Goal: Information Seeking & Learning: Check status

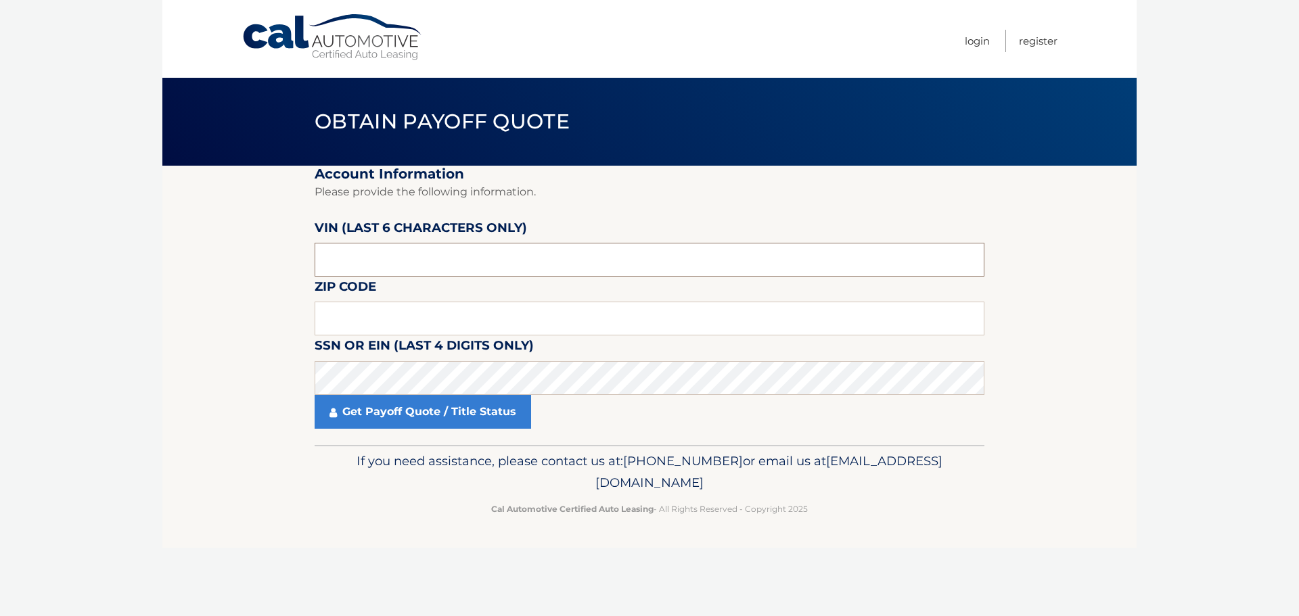
click at [425, 262] on input "text" at bounding box center [650, 260] width 670 height 34
click at [385, 315] on input "text" at bounding box center [650, 319] width 670 height 34
click at [388, 266] on input "text" at bounding box center [650, 260] width 670 height 34
click at [419, 266] on input "text" at bounding box center [650, 260] width 670 height 34
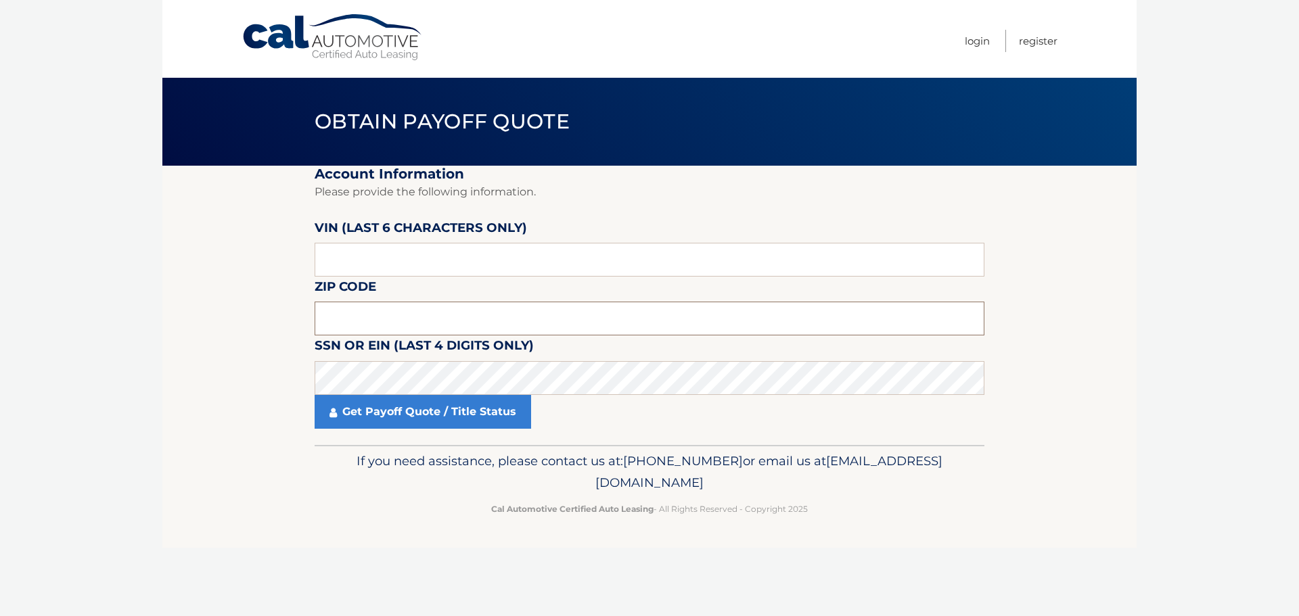
click at [344, 318] on input "text" at bounding box center [650, 319] width 670 height 34
type input "02333"
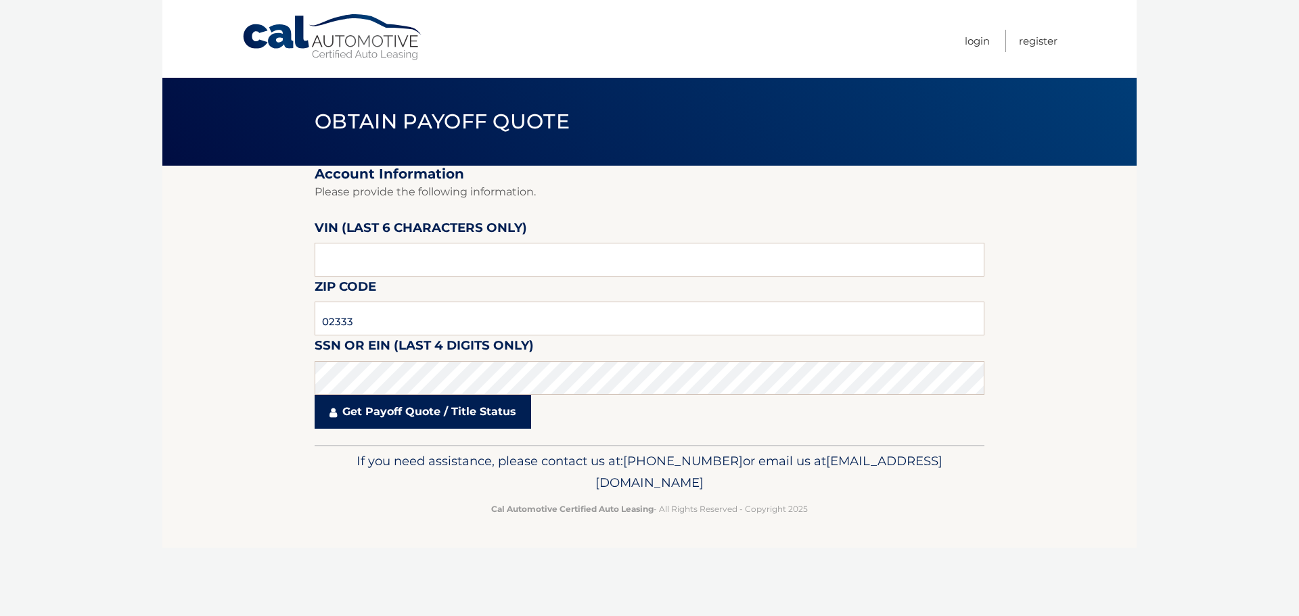
click at [455, 412] on link "Get Payoff Quote / Title Status" at bounding box center [423, 412] width 216 height 34
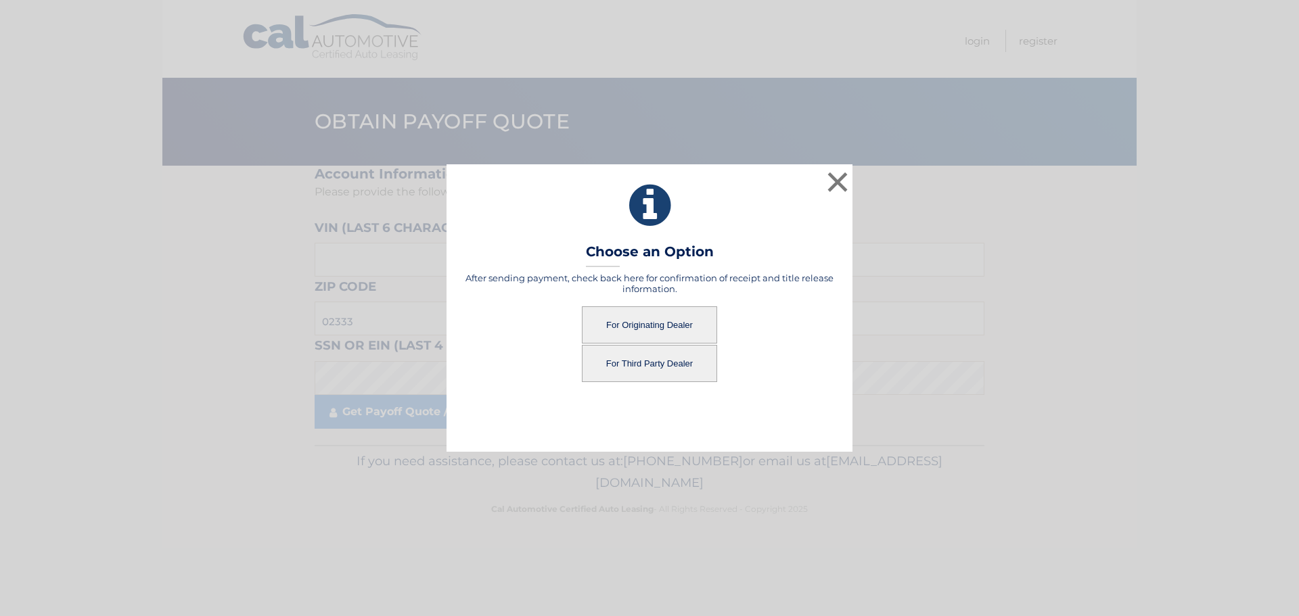
click at [665, 373] on button "For Third Party Dealer" at bounding box center [649, 363] width 135 height 37
click at [619, 355] on button "For Third Party Dealer" at bounding box center [649, 363] width 135 height 37
click at [663, 364] on button "For Third Party Dealer" at bounding box center [649, 363] width 135 height 37
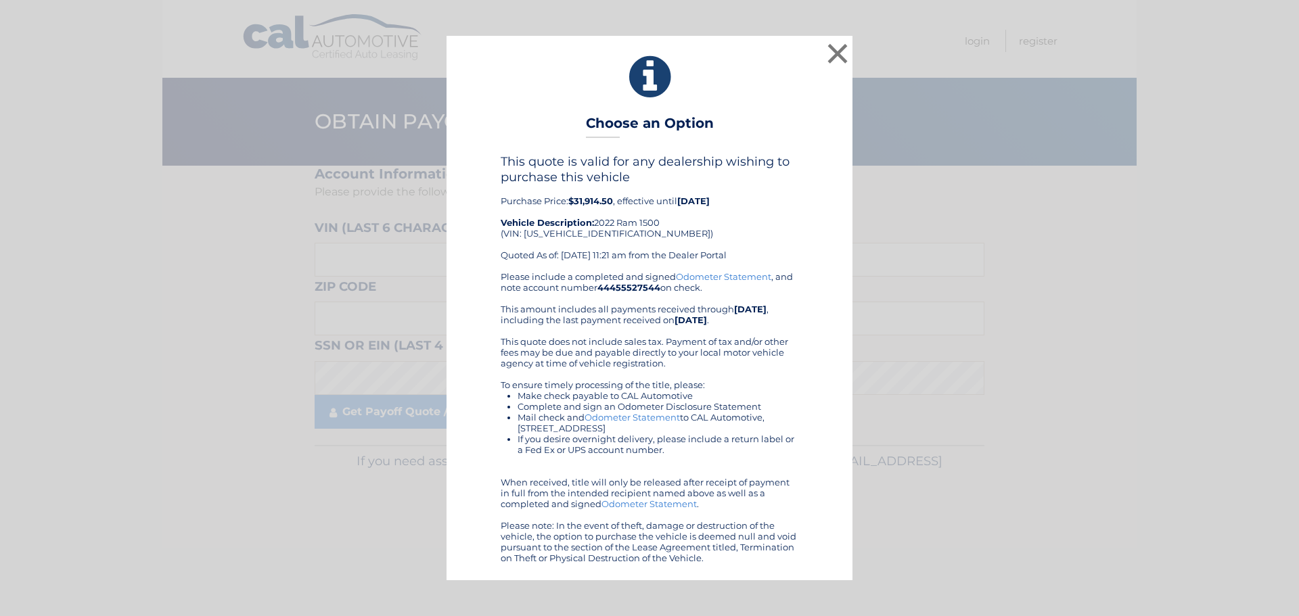
click at [699, 133] on h3 "Choose an Option" at bounding box center [650, 127] width 128 height 24
drag, startPoint x: 526, startPoint y: 236, endPoint x: 580, endPoint y: 241, distance: 55.0
click at [580, 241] on div "This quote is valid for any dealership wishing to purchase this vehicle Purchas…" at bounding box center [650, 212] width 298 height 116
click at [530, 234] on div "This quote is valid for any dealership wishing to purchase this vehicle Purchas…" at bounding box center [650, 212] width 298 height 116
drag, startPoint x: 524, startPoint y: 236, endPoint x: 620, endPoint y: 237, distance: 95.4
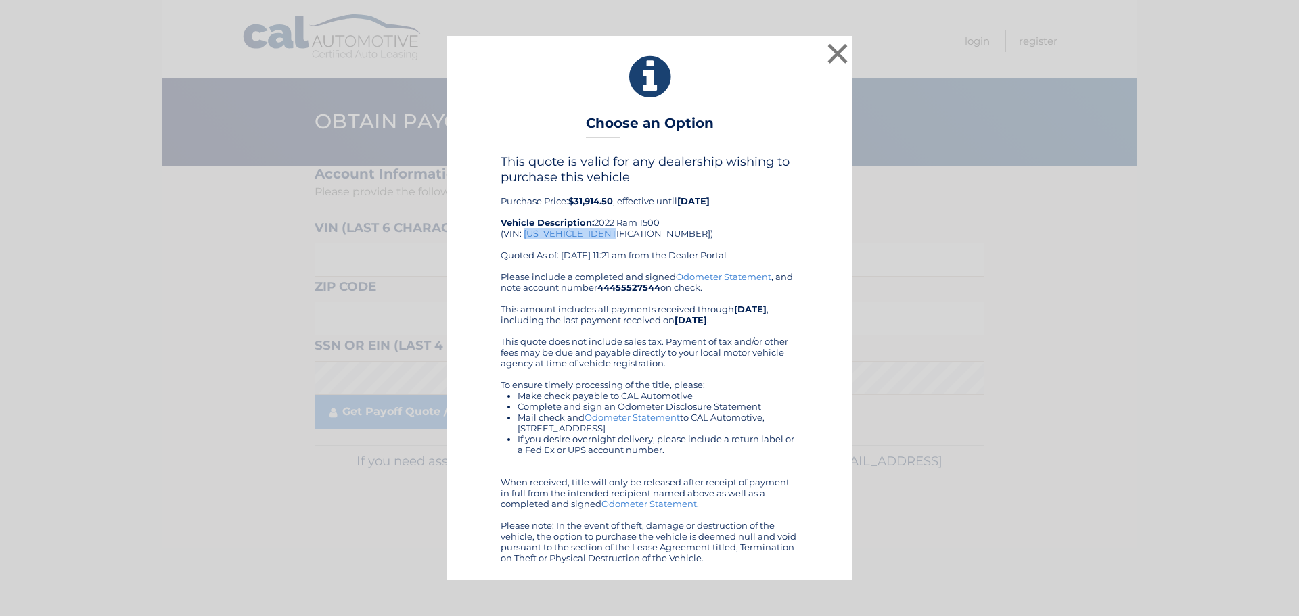
click at [620, 237] on div "This quote is valid for any dealership wishing to purchase this vehicle Purchas…" at bounding box center [650, 212] width 298 height 116
copy div "[US_VEHICLE_IDENTIFICATION_NUMBER]"
click at [844, 63] on button "×" at bounding box center [837, 53] width 27 height 27
